Goal: Task Accomplishment & Management: Use online tool/utility

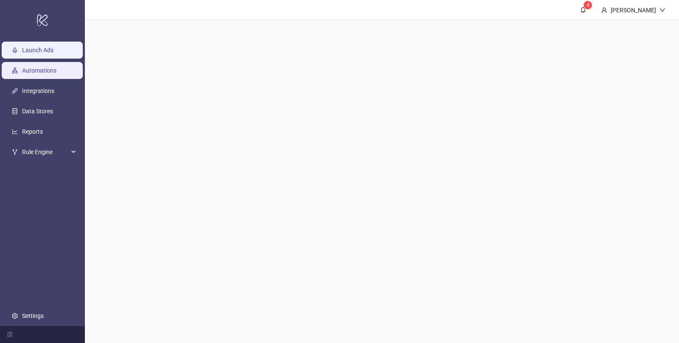
click at [33, 49] on link "Launch Ads" at bounding box center [37, 50] width 31 height 7
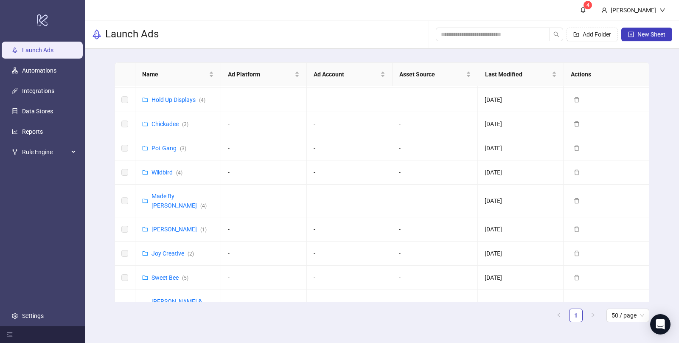
scroll to position [345, 0]
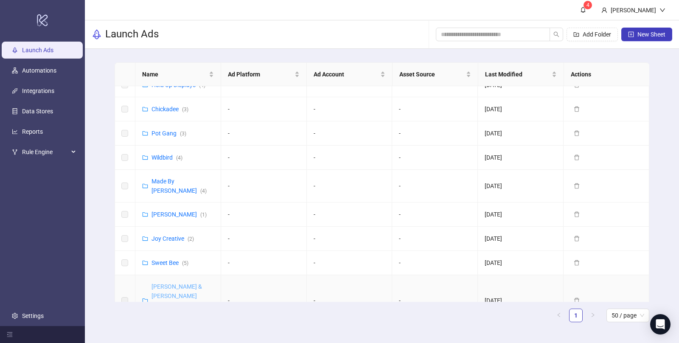
click at [182, 283] on link "[PERSON_NAME] & [PERSON_NAME] ([GEOGRAPHIC_DATA]) ( 7 )" at bounding box center [183, 300] width 62 height 35
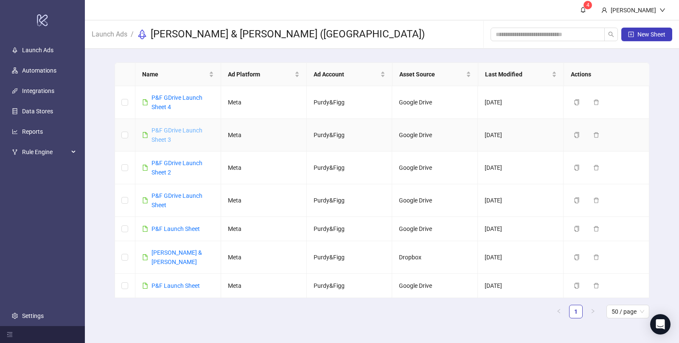
click at [178, 132] on link "P&F GDrive Launch Sheet 3" at bounding box center [177, 135] width 51 height 16
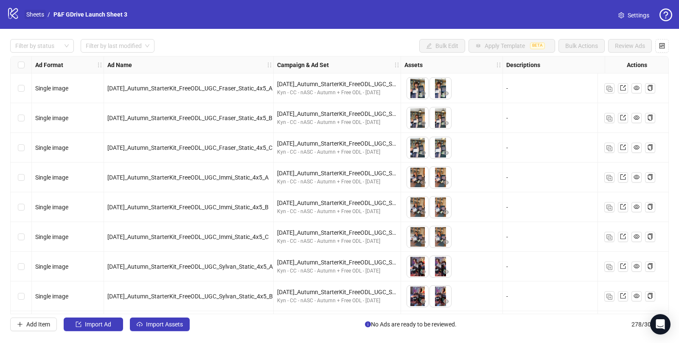
click at [31, 14] on link "Sheets" at bounding box center [35, 14] width 21 height 9
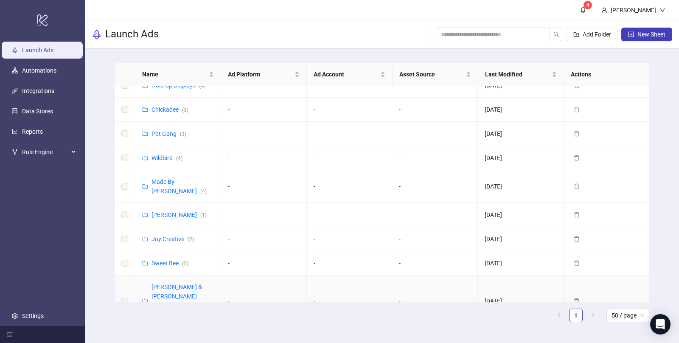
scroll to position [345, 0]
click at [169, 283] on link "[PERSON_NAME] & [PERSON_NAME] ([GEOGRAPHIC_DATA]) ( 7 )" at bounding box center [183, 300] width 62 height 35
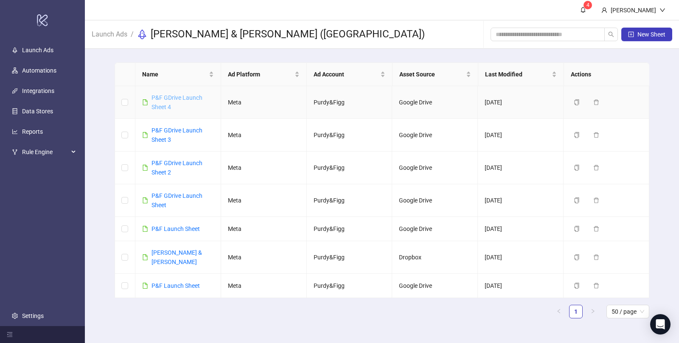
click at [170, 98] on link "P&F GDrive Launch Sheet 4" at bounding box center [177, 102] width 51 height 16
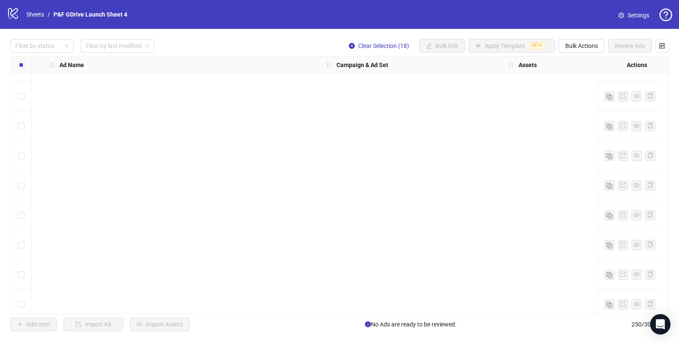
scroll to position [0, 48]
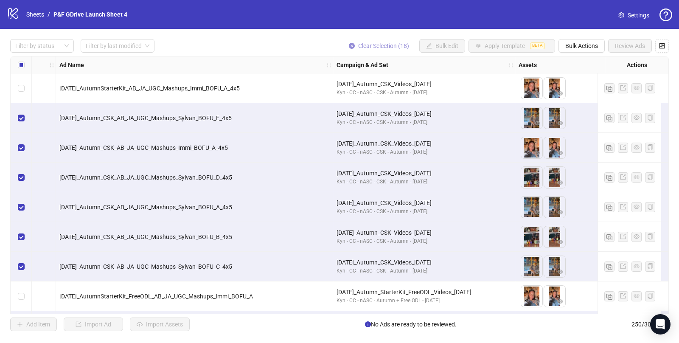
click at [351, 46] on icon "close-circle" at bounding box center [352, 46] width 6 height 6
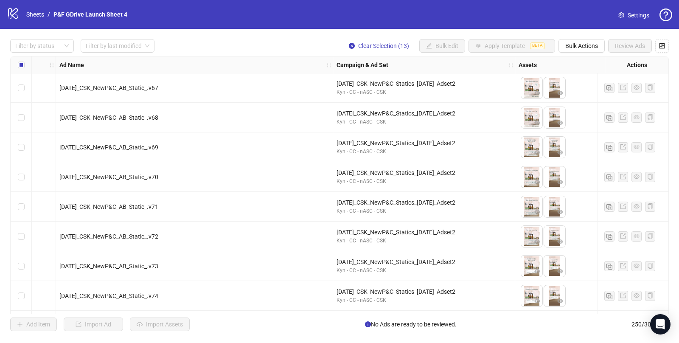
scroll to position [7191, 48]
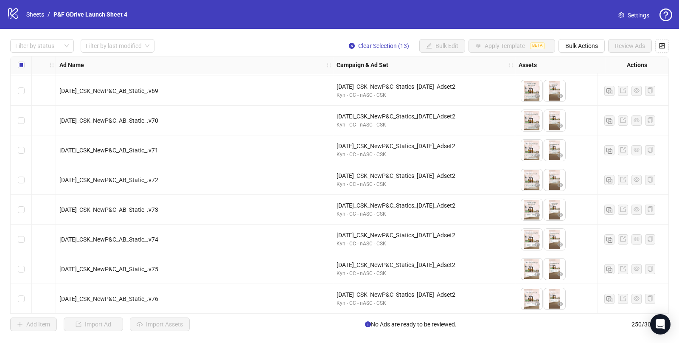
drag, startPoint x: 668, startPoint y: 310, endPoint x: 665, endPoint y: 59, distance: 250.9
click at [665, 59] on div "Ad Format Ad Name Campaign & Ad Set Assets Descriptions Headlines Primary Texts…" at bounding box center [339, 185] width 659 height 258
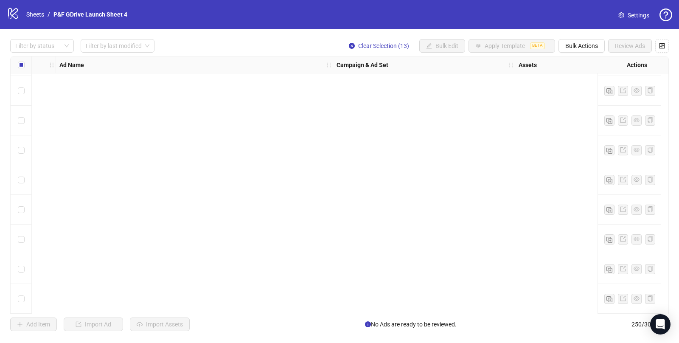
scroll to position [0, 48]
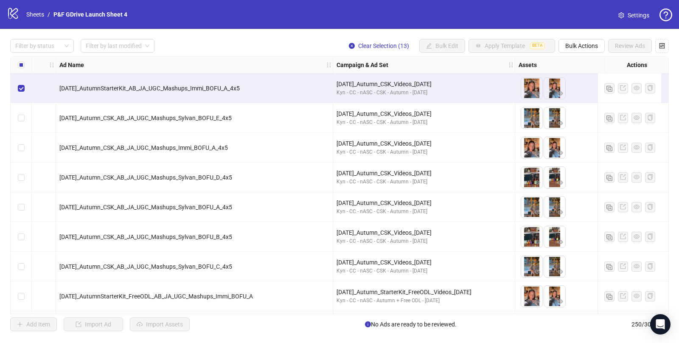
click at [240, 87] on span "[DATE]_AutumnStarterKit_AB_JA_UGC_Mashups_Immi_BOFU_A_4x5" at bounding box center [149, 88] width 180 height 7
